Goal: Use online tool/utility: Utilize a website feature to perform a specific function

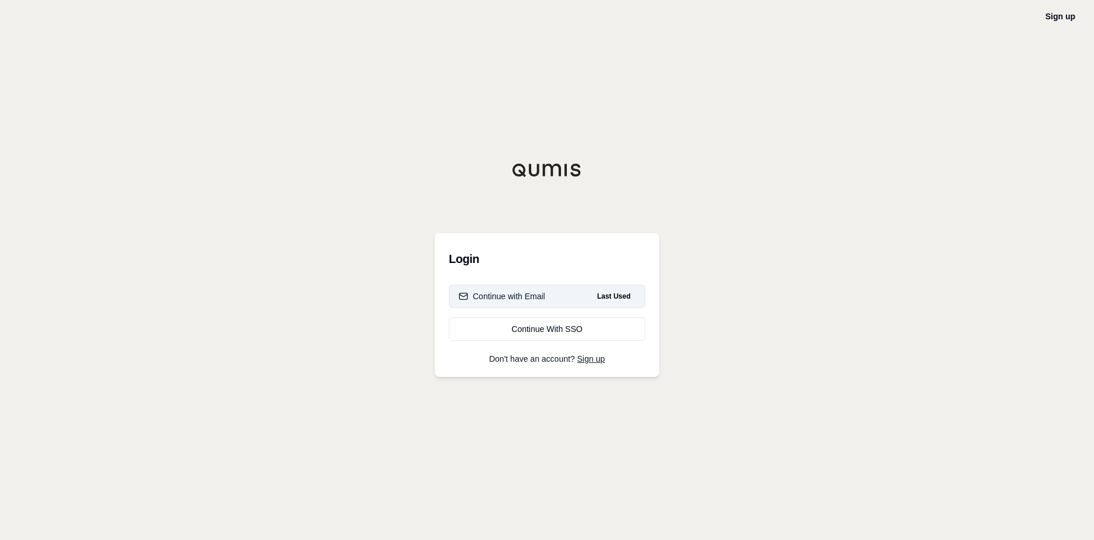
click at [546, 295] on button "Continue with Email Last Used" at bounding box center [547, 296] width 196 height 23
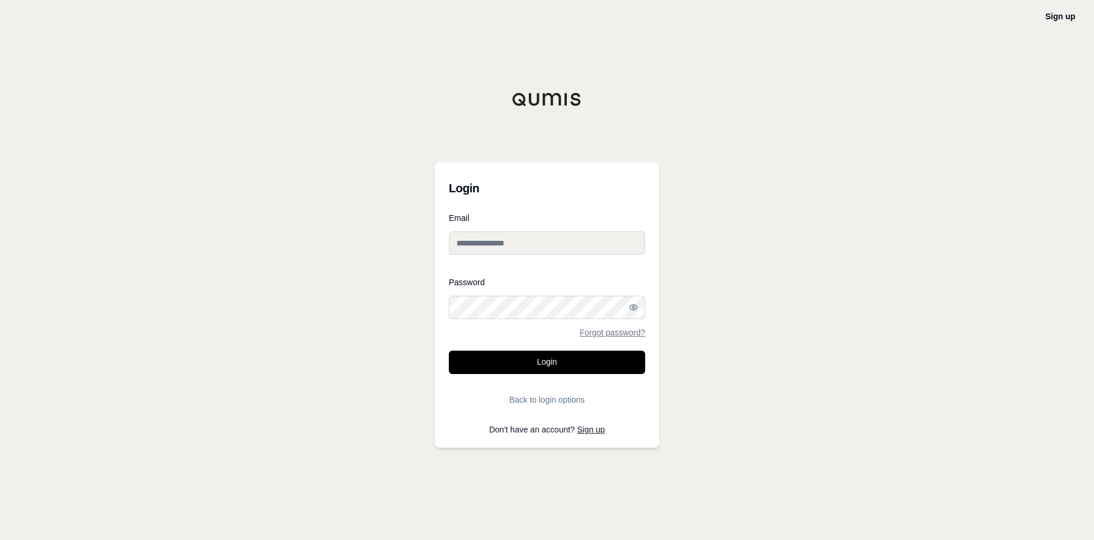
click at [528, 244] on input "Email" at bounding box center [547, 242] width 196 height 23
type input "**********"
click at [561, 363] on button "Login" at bounding box center [547, 362] width 196 height 23
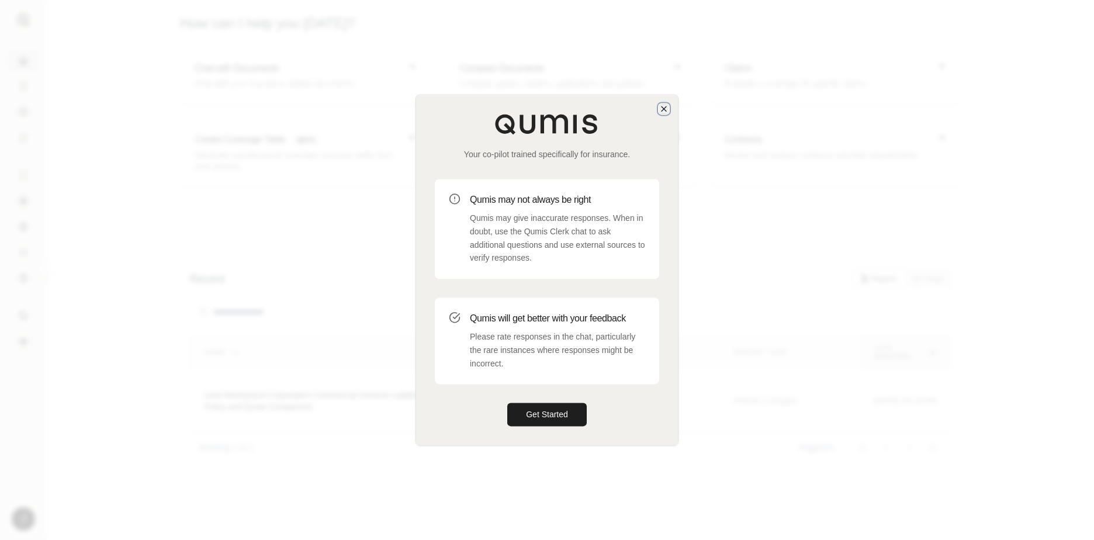
click at [663, 105] on icon "button" at bounding box center [663, 108] width 9 height 9
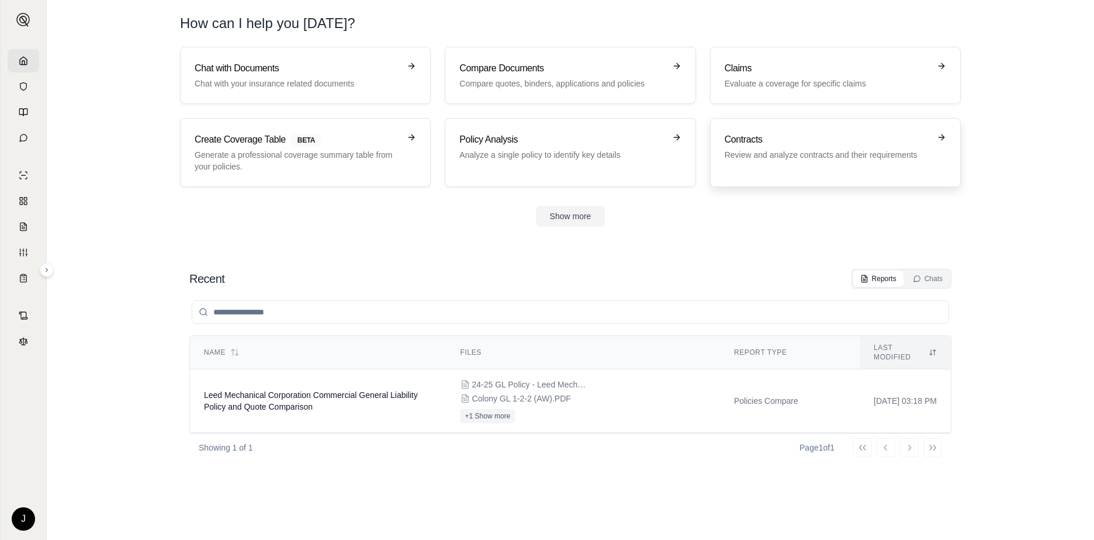
click at [827, 161] on div "Contracts Review and analyze contracts and their requirements" at bounding box center [834, 153] width 221 height 40
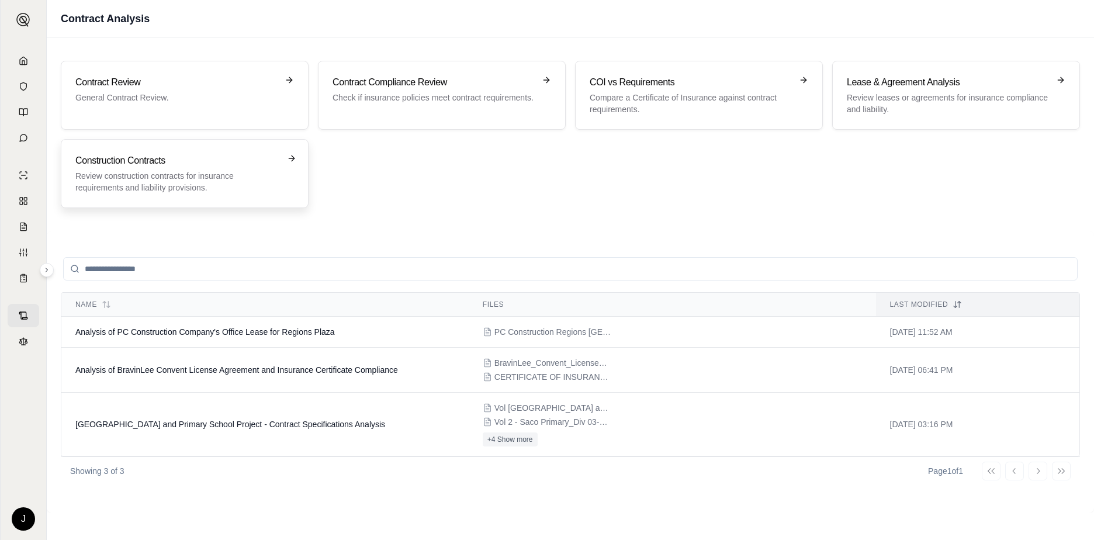
click at [252, 185] on p "Review construction contracts for insurance requirements and liability provisio…" at bounding box center [176, 181] width 202 height 23
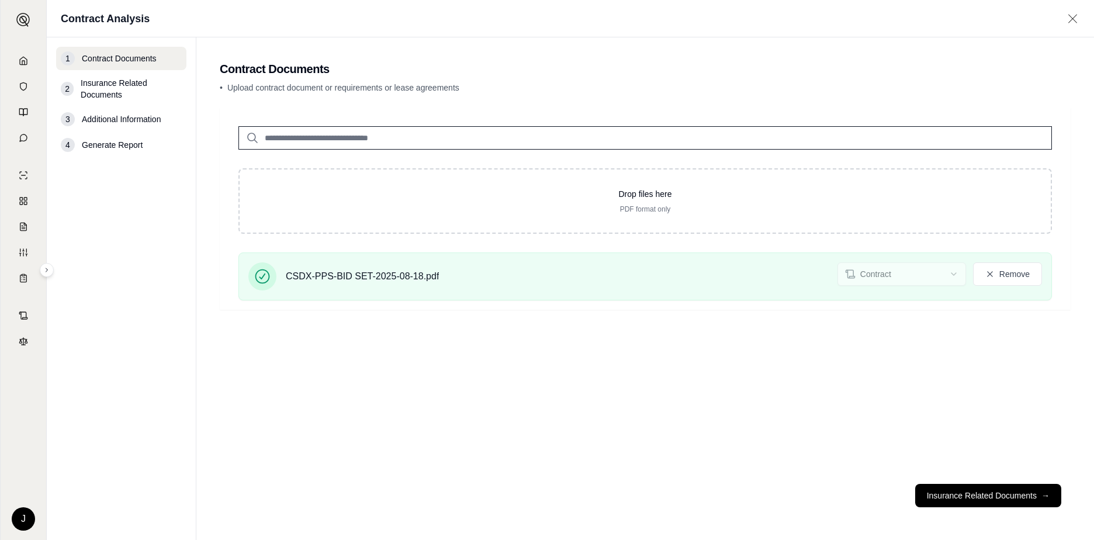
click at [109, 93] on span "Insurance Related Documents" at bounding box center [131, 88] width 101 height 23
click at [948, 497] on button "Insurance Related Documents →" at bounding box center [988, 495] width 146 height 23
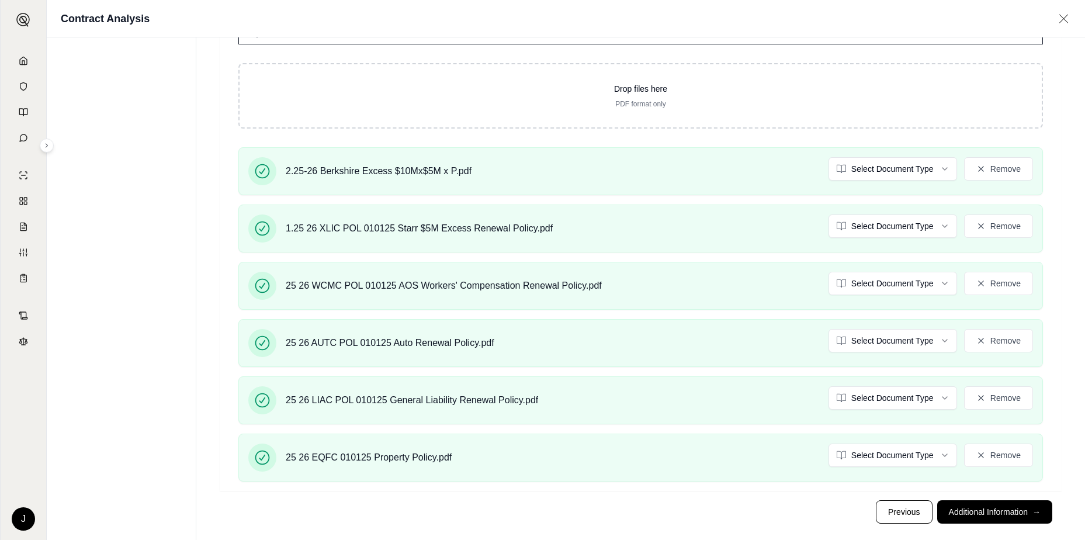
scroll to position [282, 0]
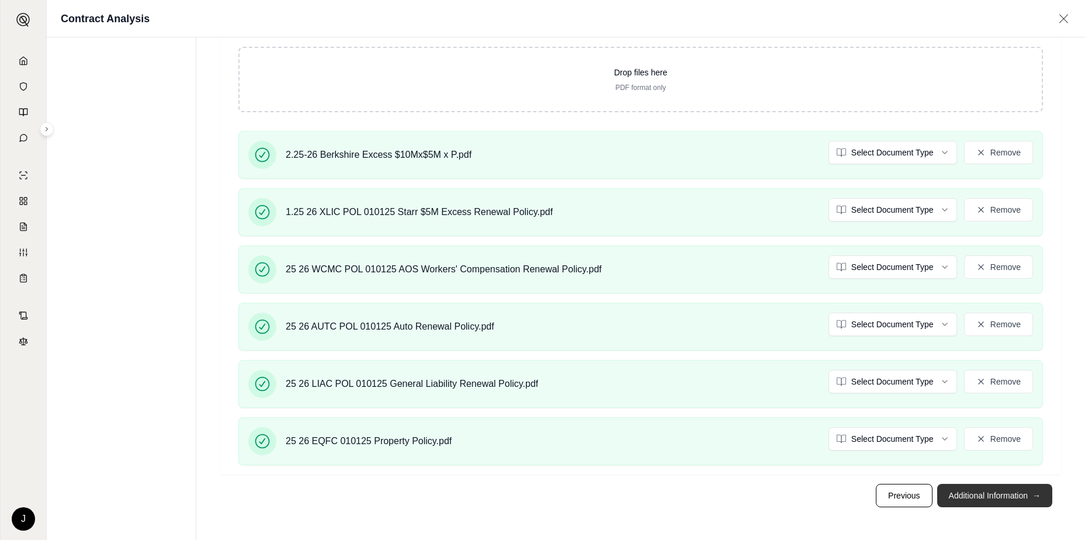
click at [1014, 501] on button "Additional Information →" at bounding box center [994, 495] width 115 height 23
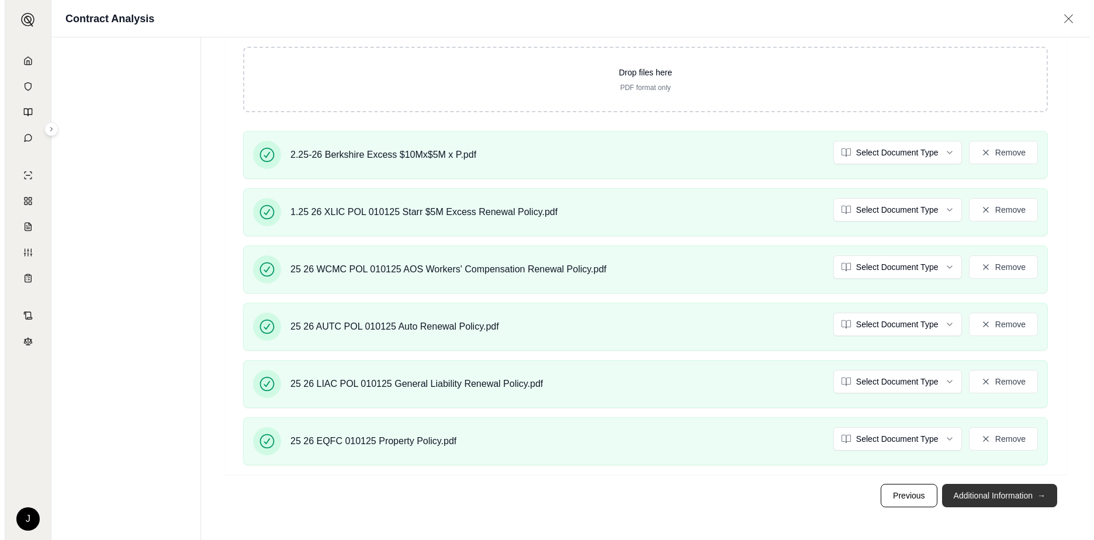
scroll to position [0, 0]
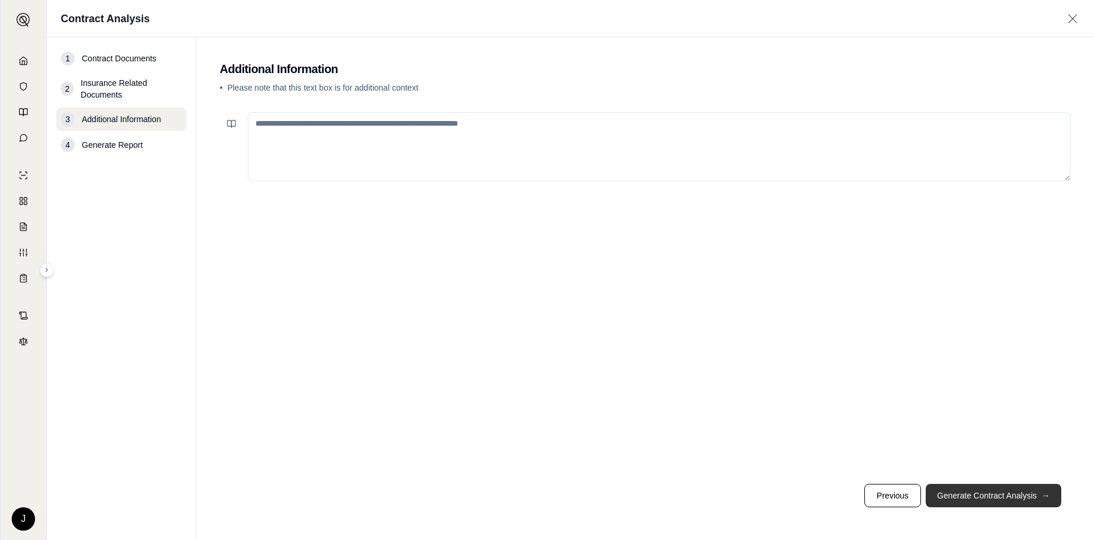
click at [1014, 501] on button "Generate Contract Analysis →" at bounding box center [993, 495] width 136 height 23
